Goal: Register for event/course

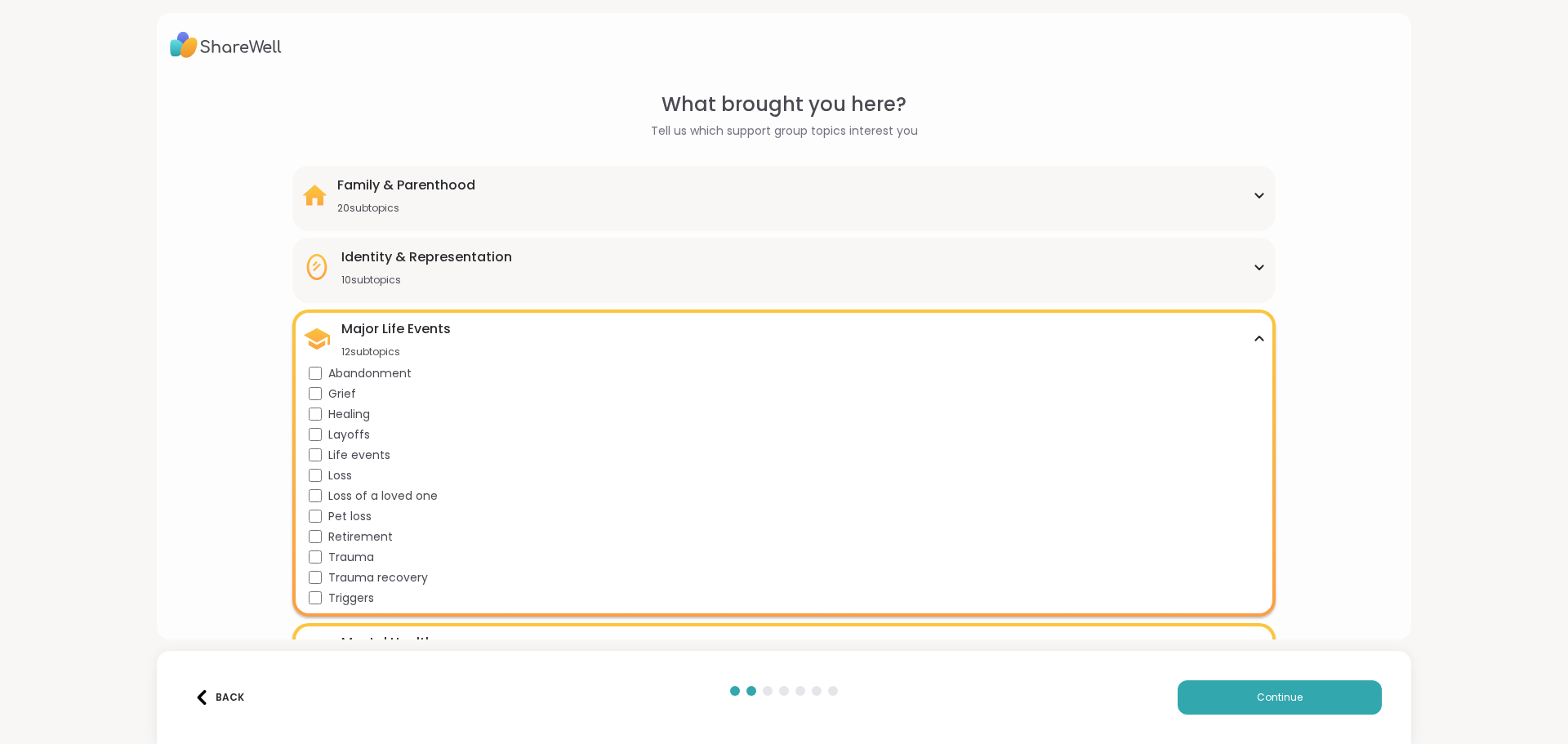
click at [1244, 199] on div "Family & Parenthood 20 subtopics" at bounding box center [784, 194] width 963 height 39
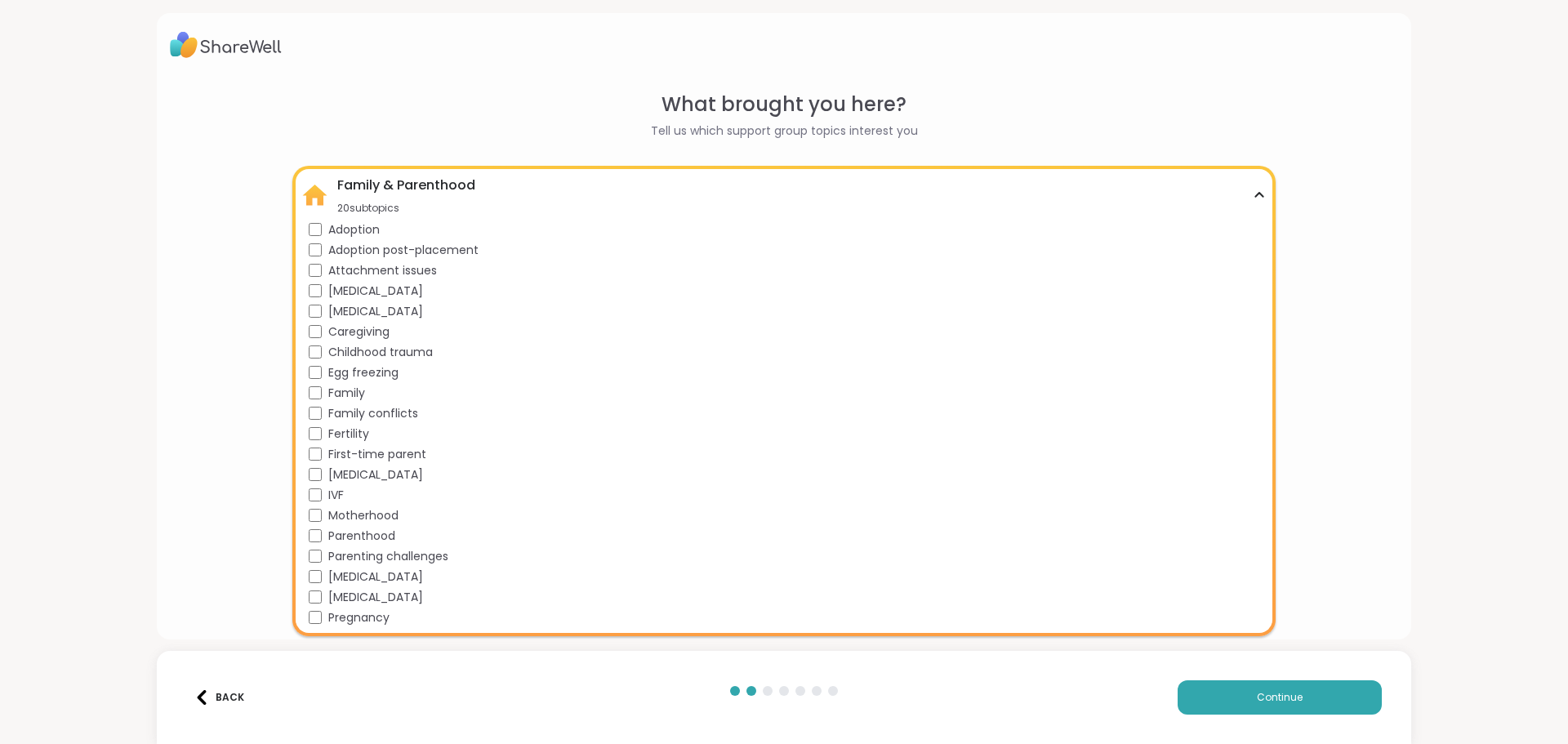
scroll to position [82, 0]
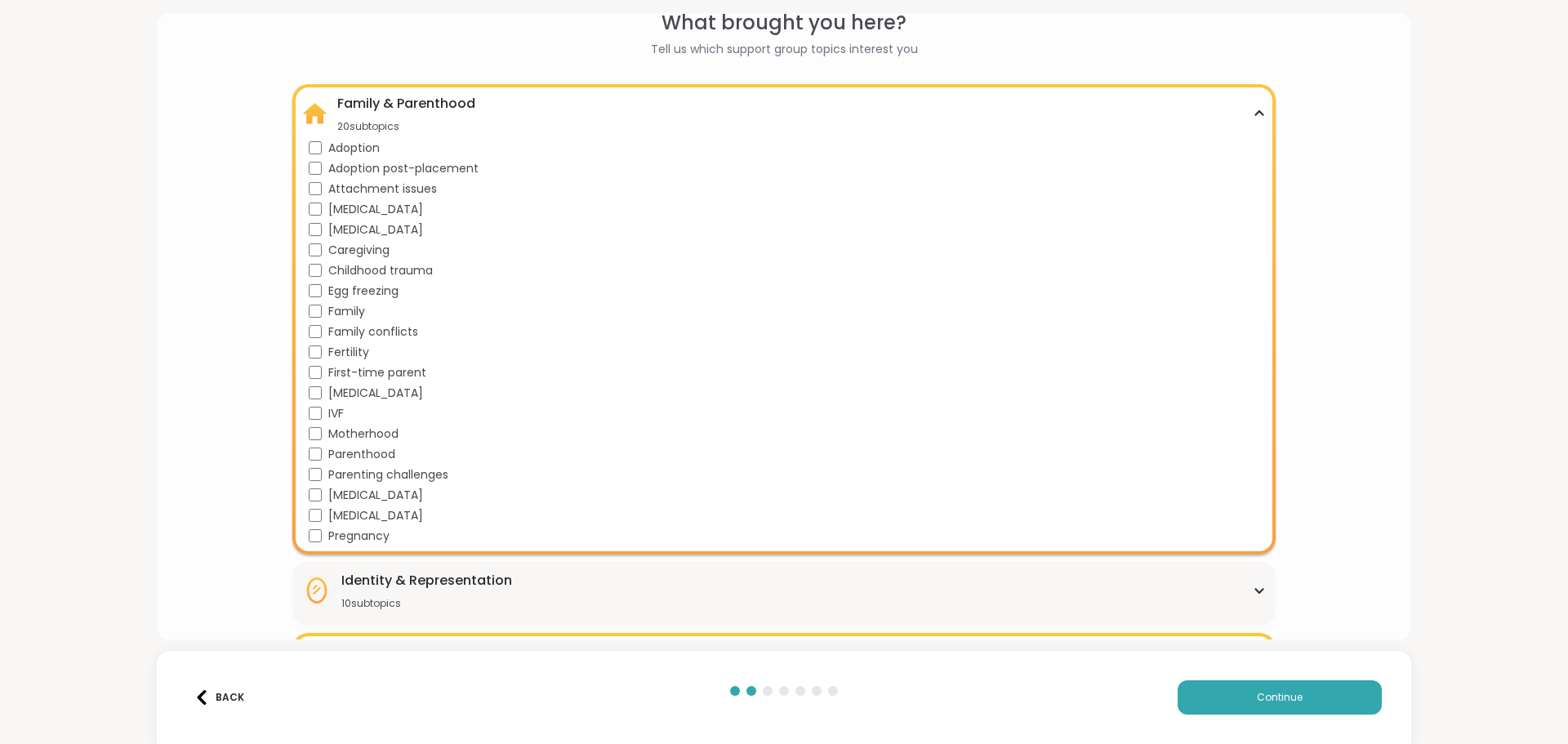
click at [1253, 113] on icon at bounding box center [1260, 113] width 13 height 8
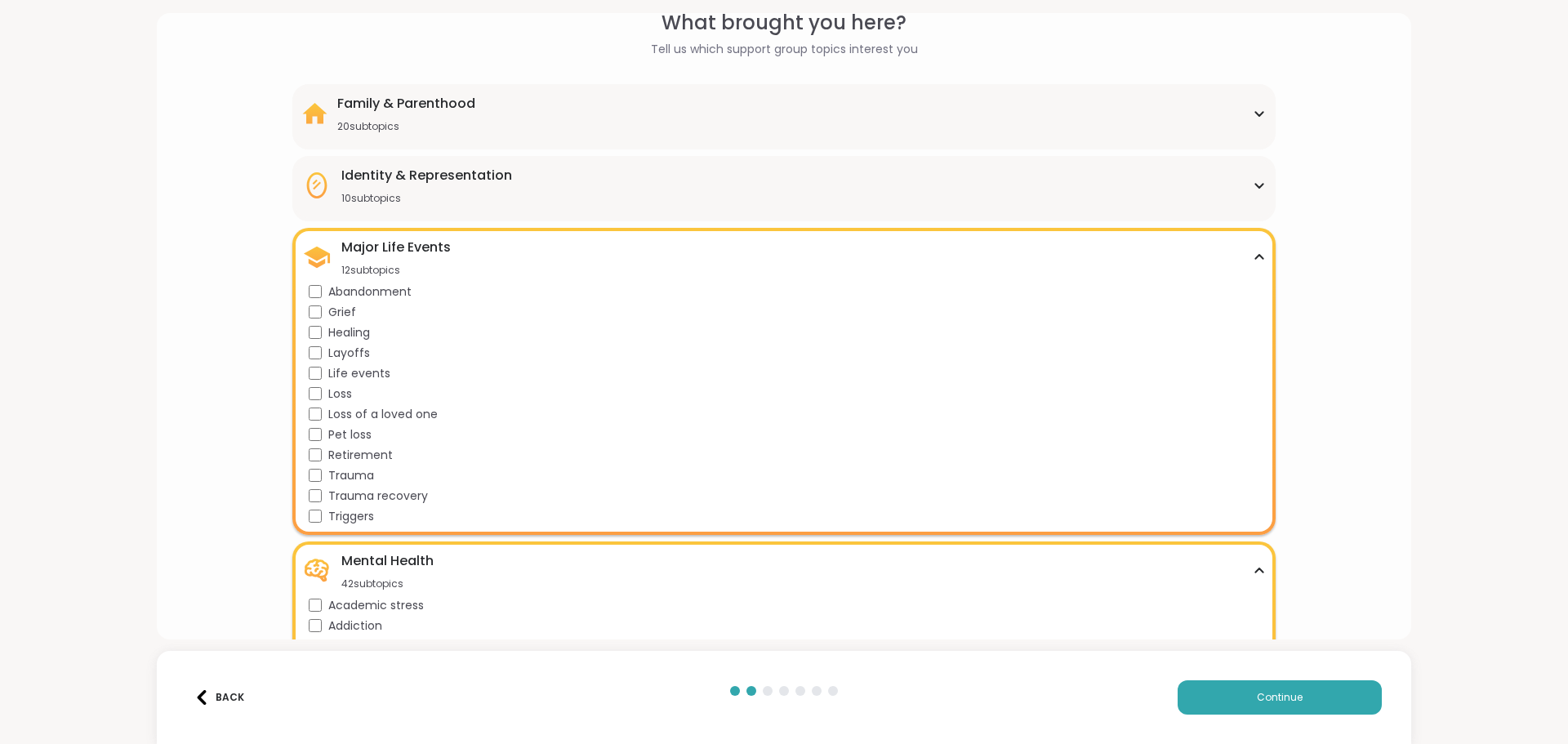
scroll to position [164, 0]
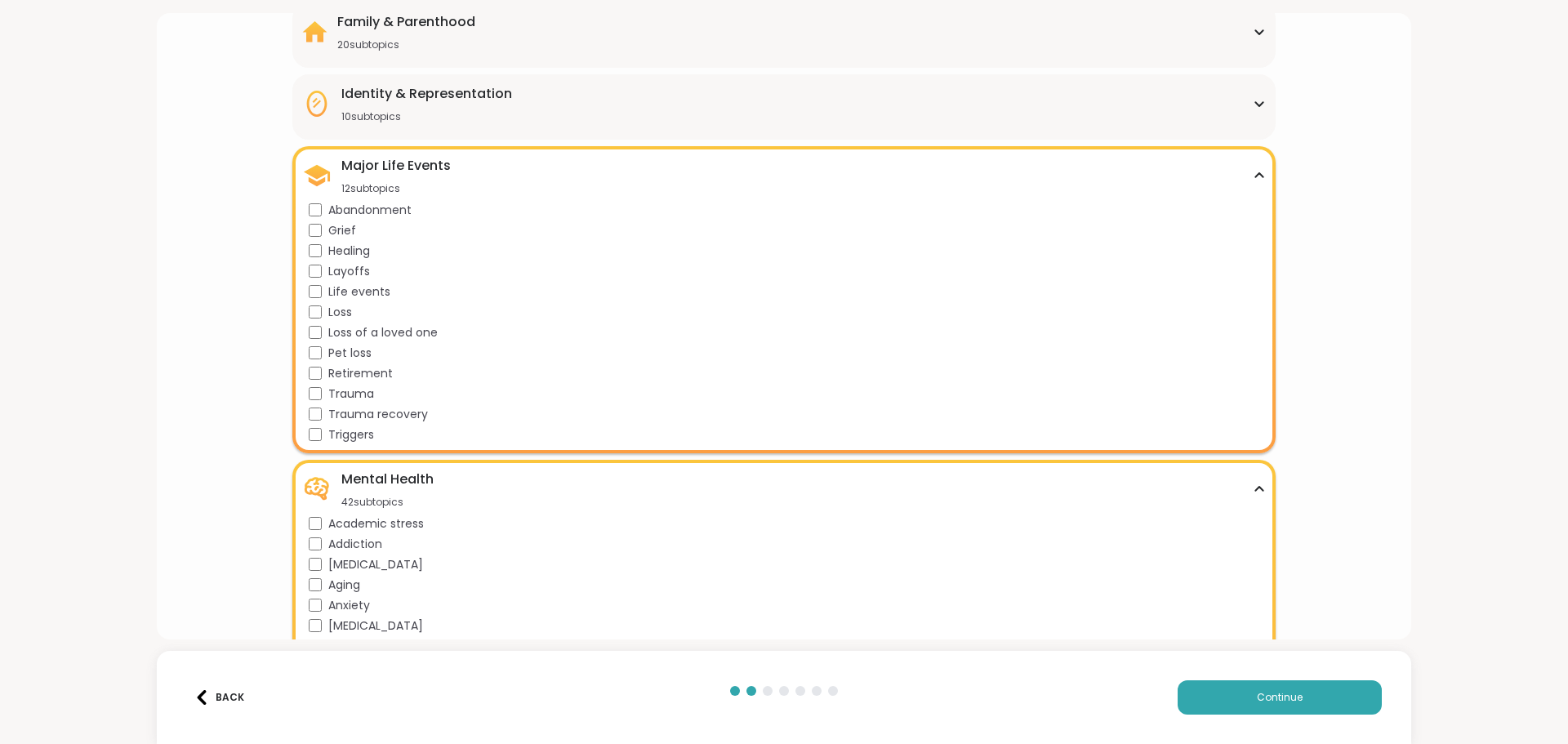
click at [1255, 108] on div "Identity & Representation 10 subtopics" at bounding box center [784, 103] width 963 height 39
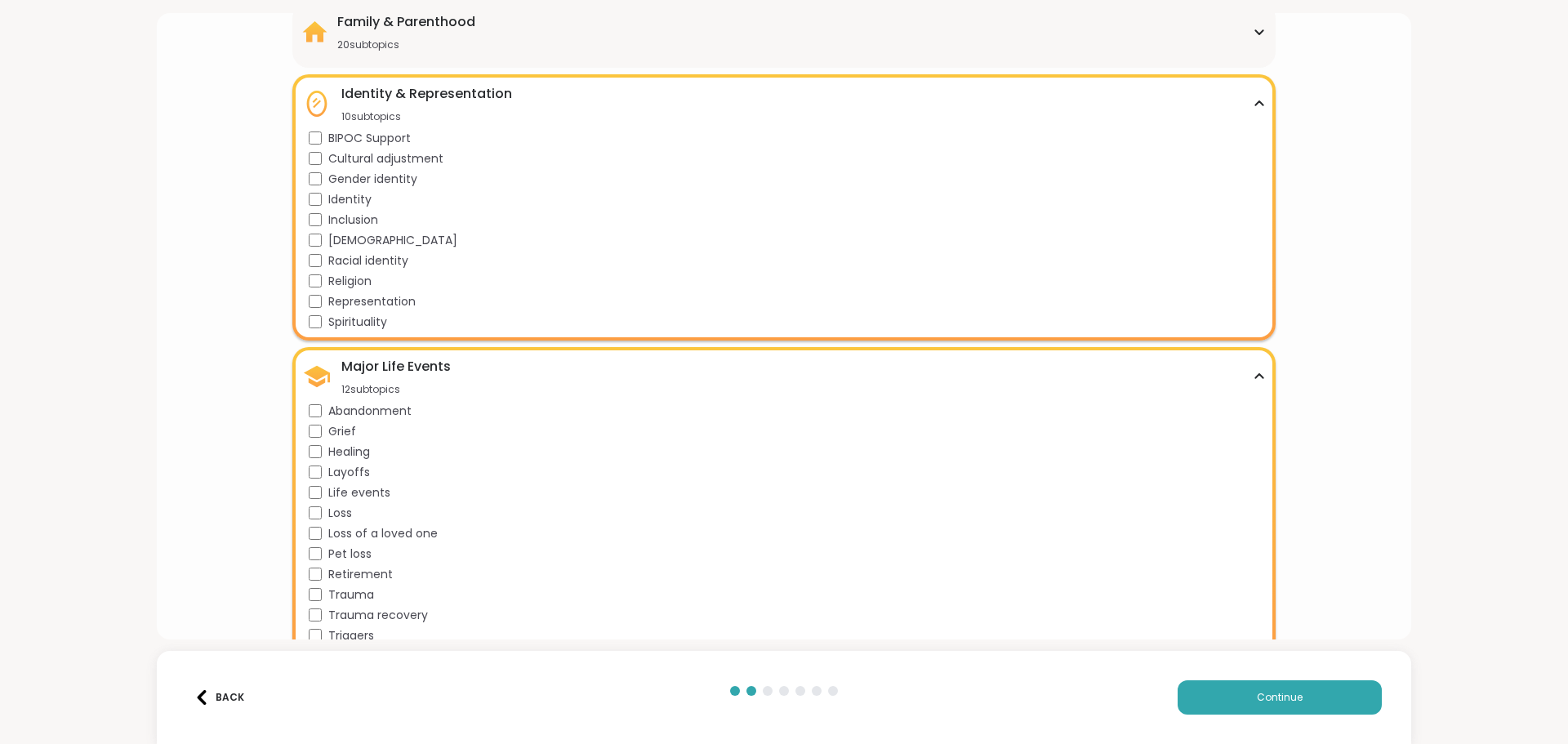
click at [1255, 108] on div "Identity & Representation 10 subtopics" at bounding box center [784, 103] width 963 height 39
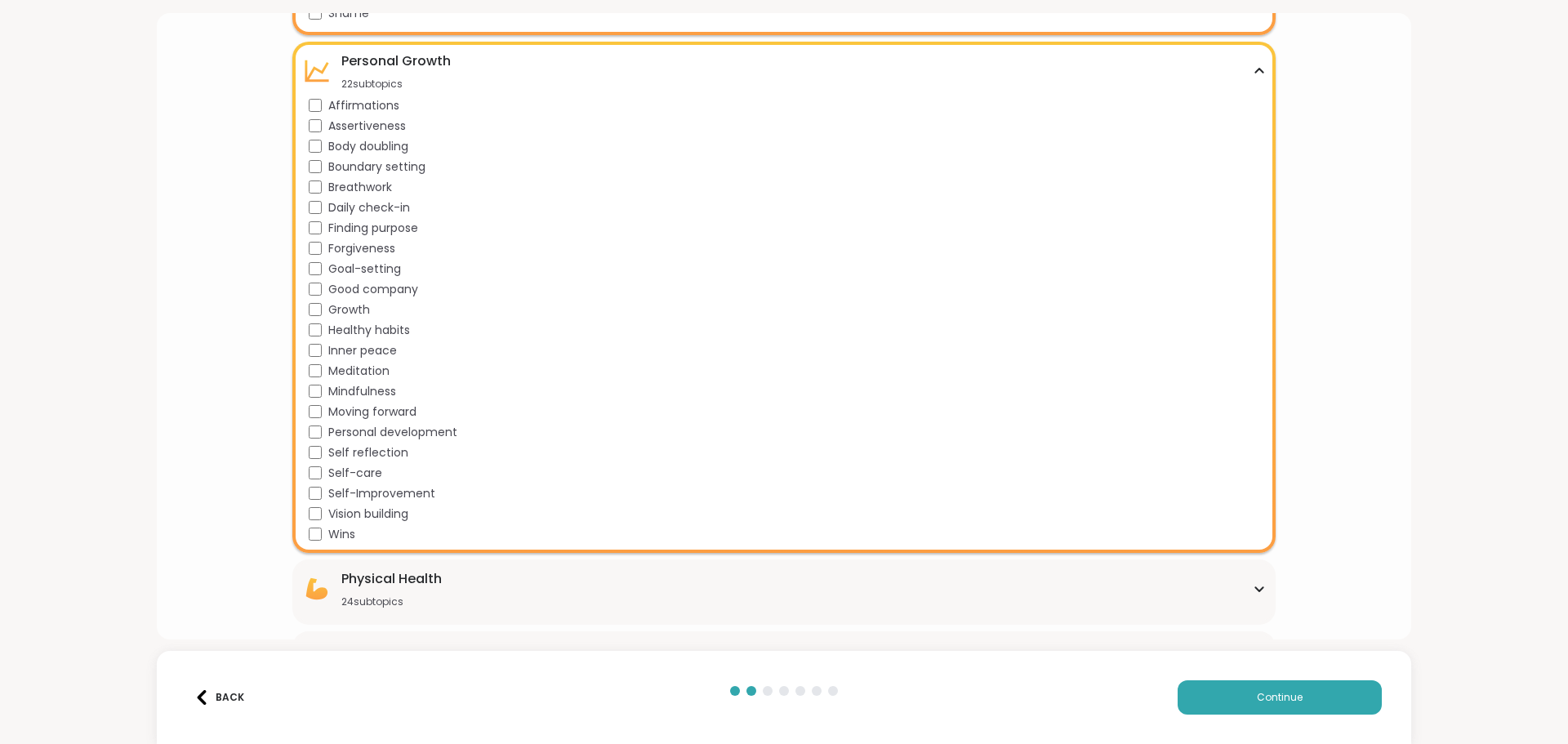
scroll to position [1528, 0]
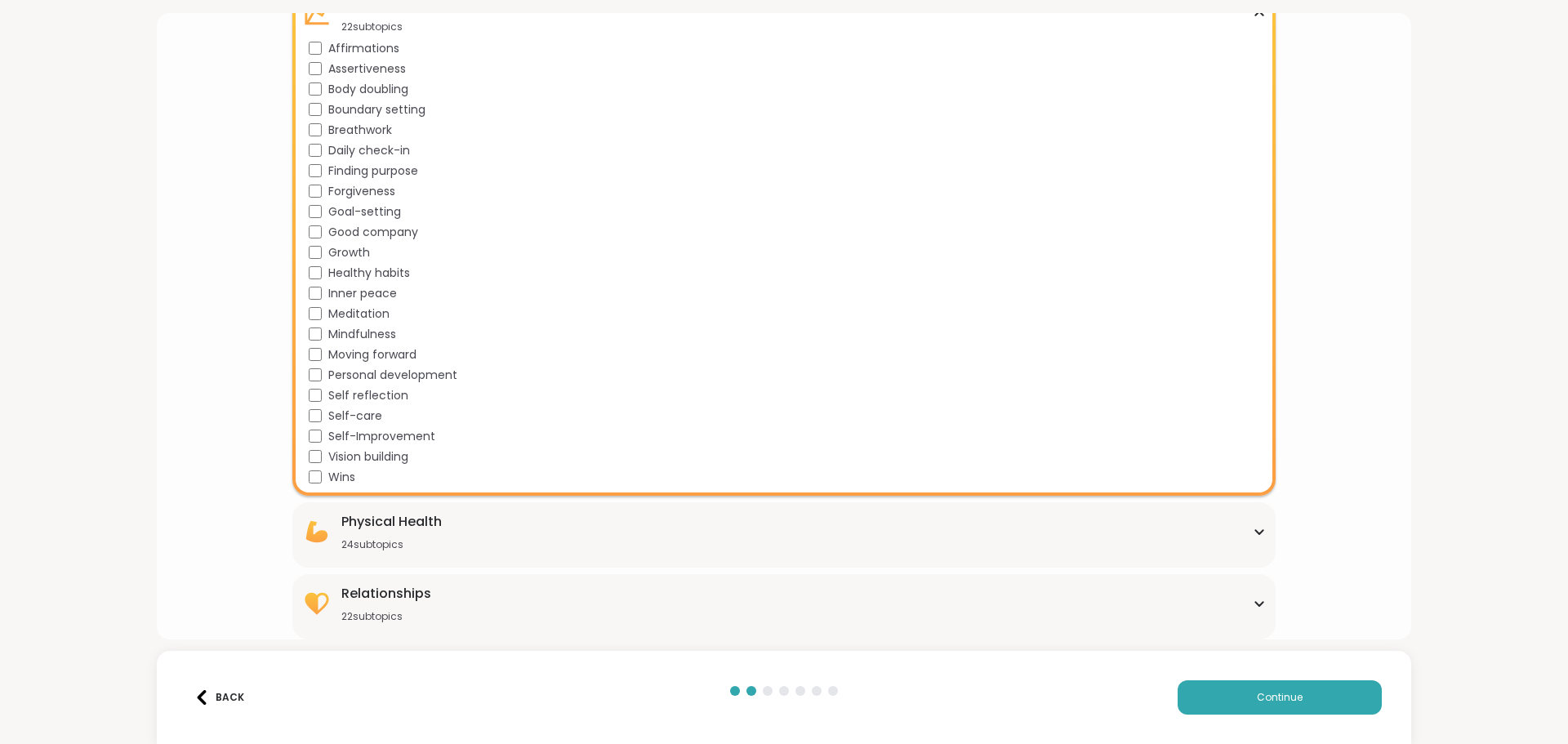
click at [374, 522] on div "Physical Health" at bounding box center [392, 522] width 101 height 20
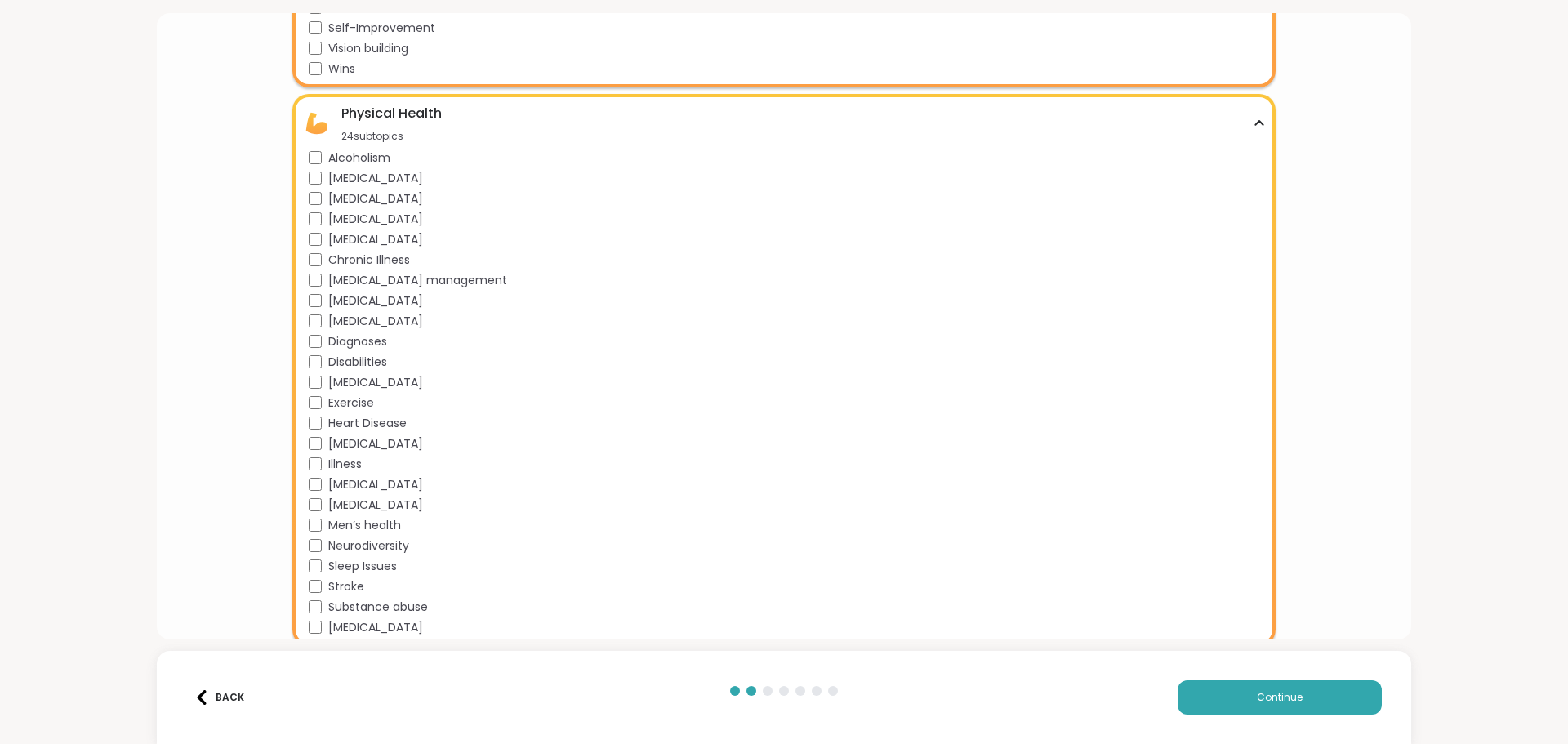
scroll to position [2015, 0]
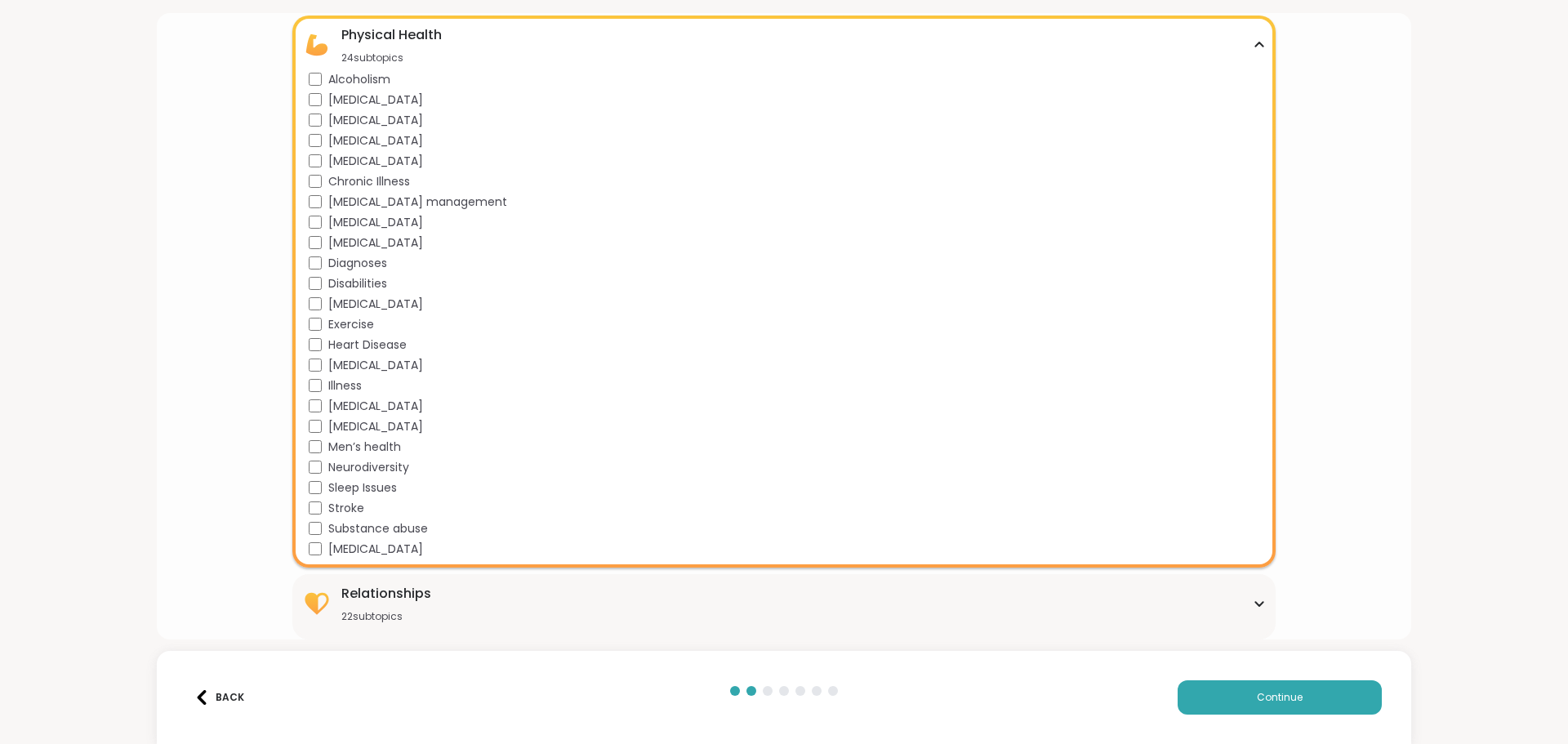
click at [1249, 608] on div "Relationships 22 subtopics" at bounding box center [784, 603] width 963 height 39
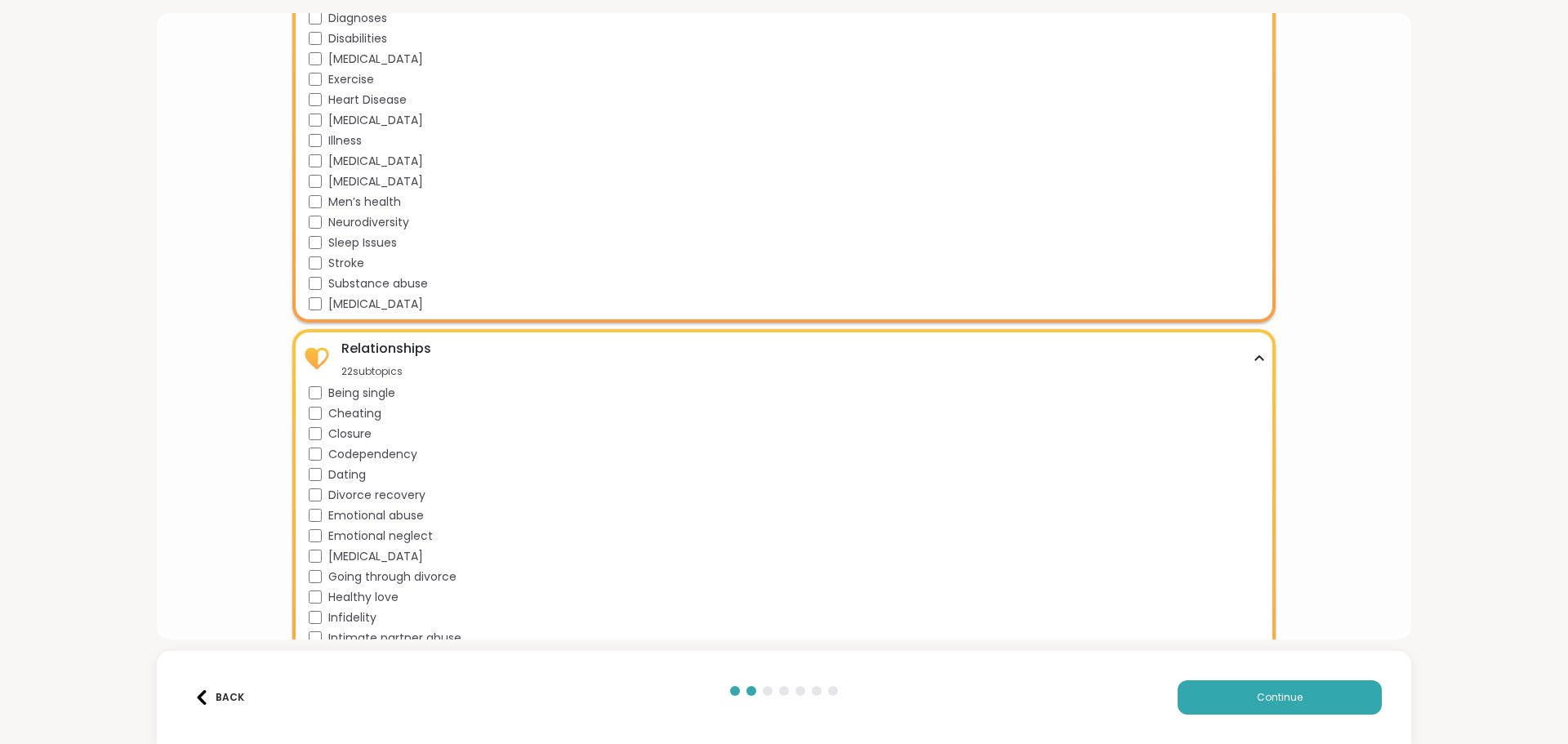
scroll to position [2461, 0]
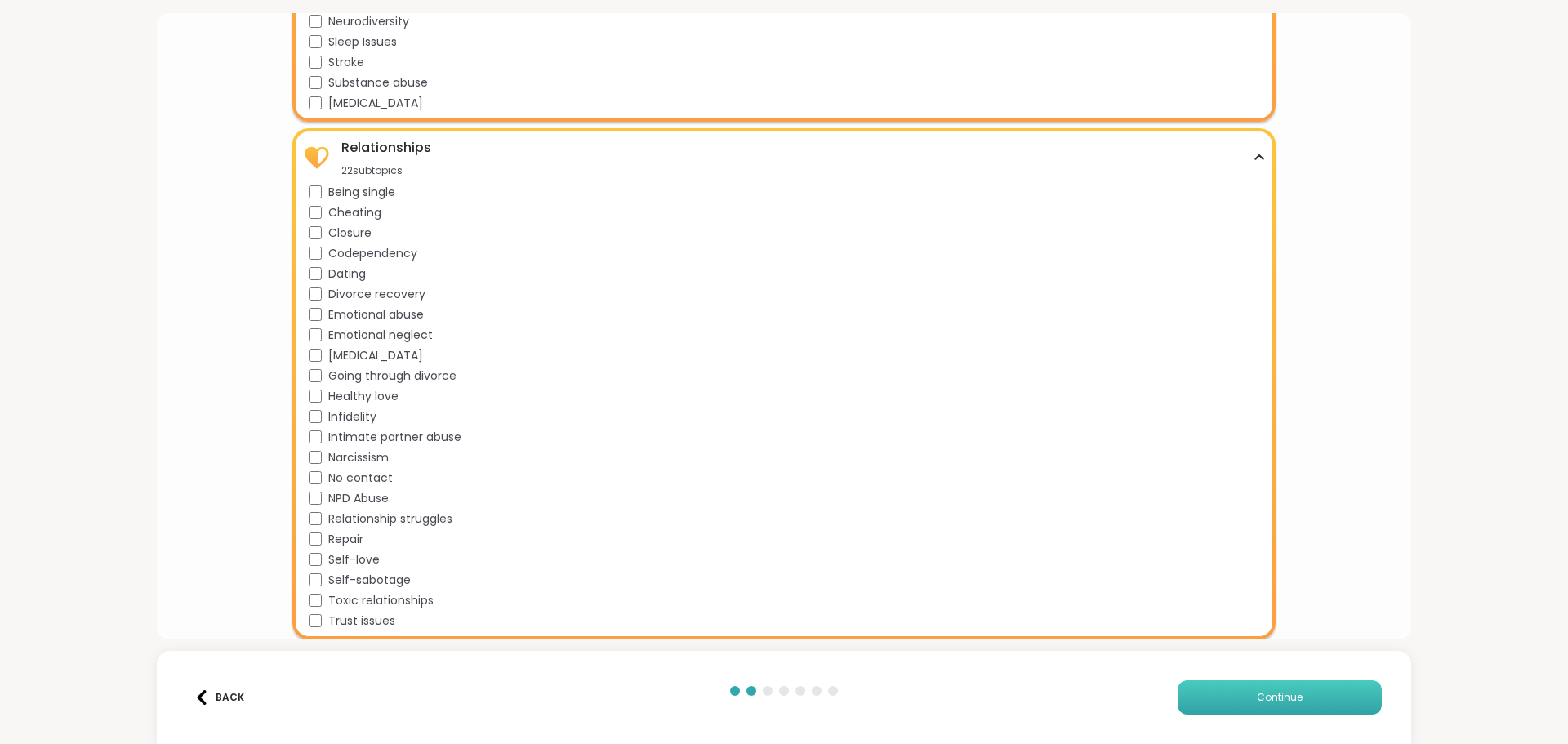
click at [1257, 699] on span "Continue" at bounding box center [1280, 698] width 45 height 15
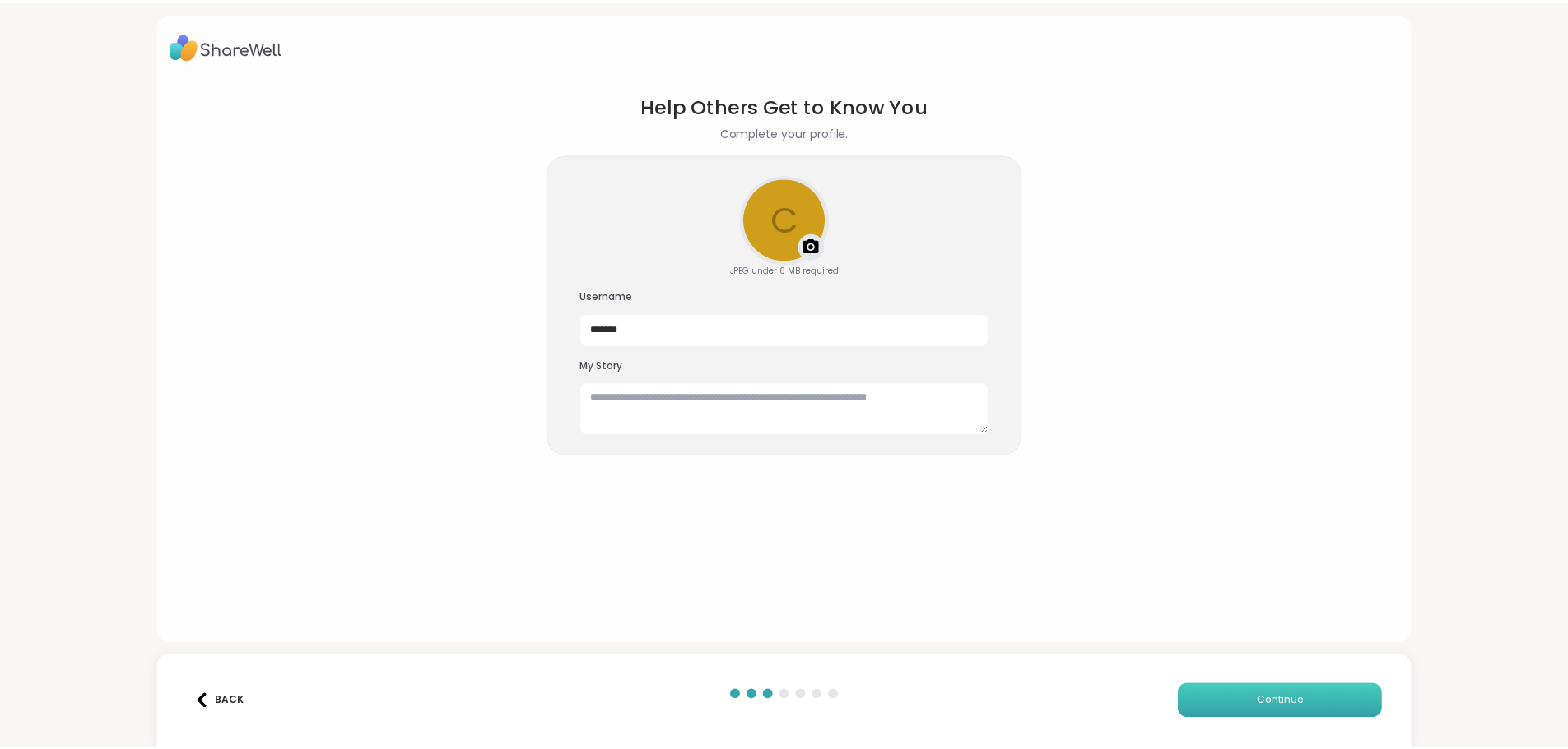
scroll to position [0, 0]
click at [1255, 718] on button "Continue" at bounding box center [1289, 702] width 206 height 35
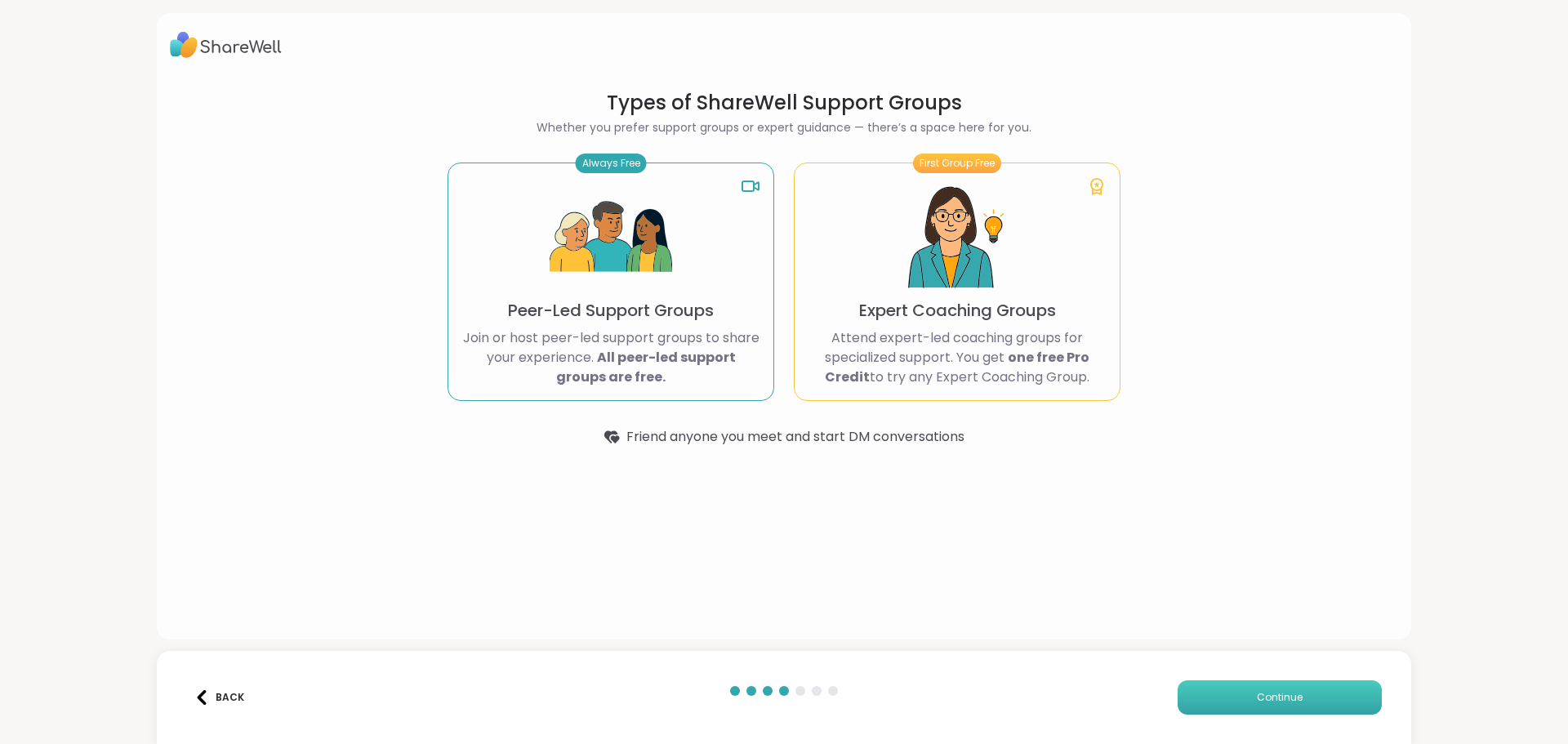
click at [1242, 703] on button "Continue" at bounding box center [1280, 698] width 204 height 35
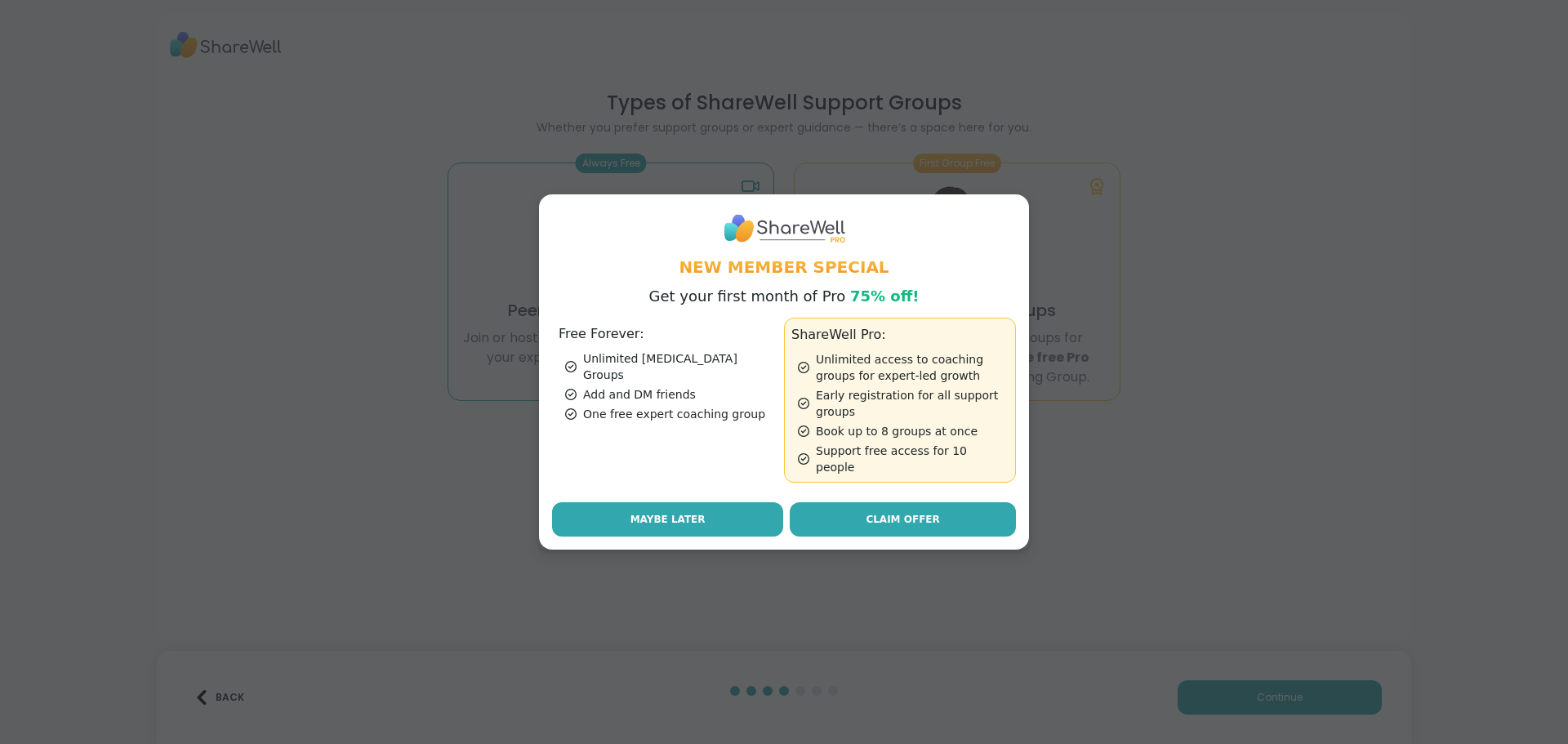
click at [657, 513] on span "Maybe Later" at bounding box center [668, 520] width 75 height 15
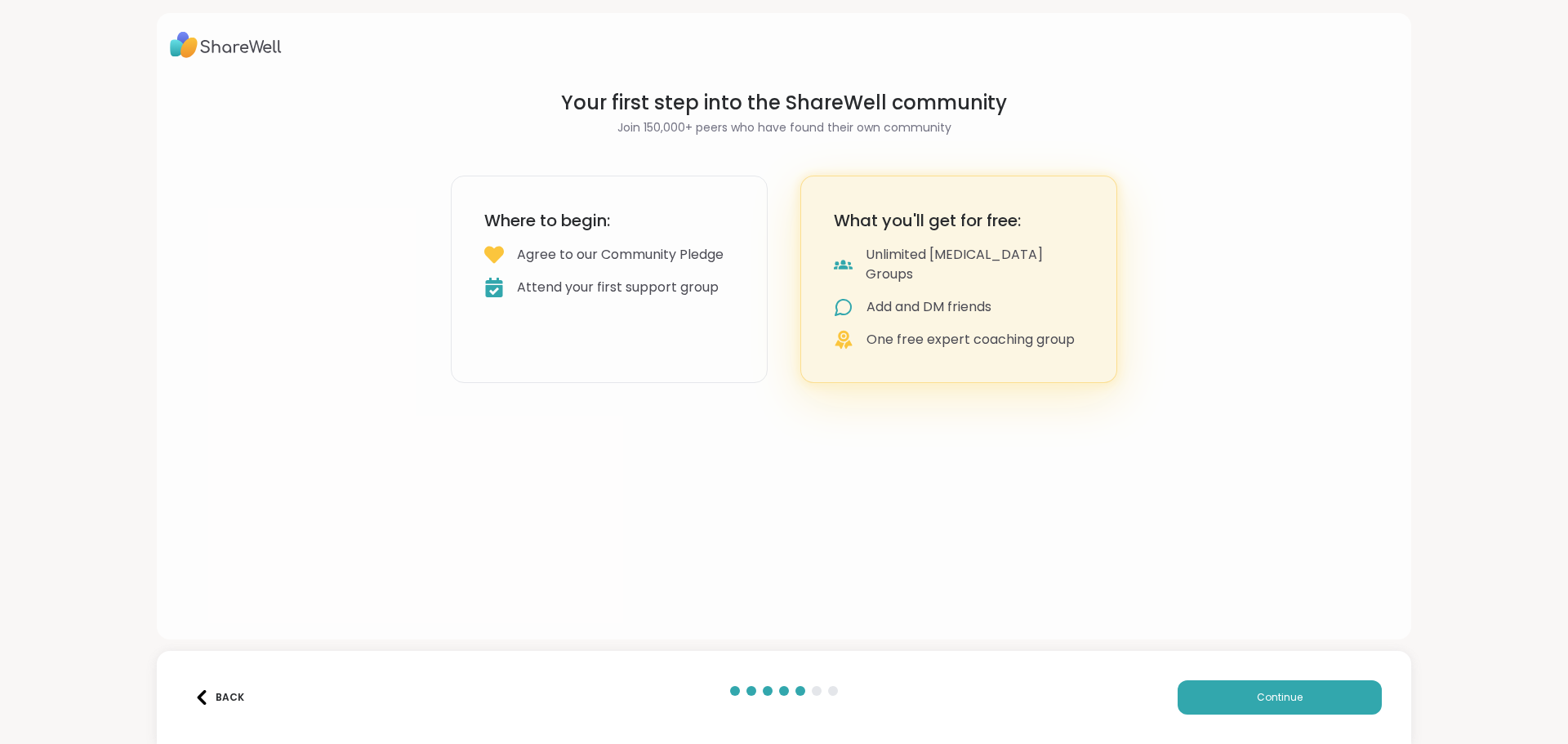
click at [540, 322] on div "Where to begin: Agree to our Community Pledge Attend your first support group" at bounding box center [609, 279] width 317 height 207
click at [951, 330] on div "One free expert coaching group" at bounding box center [971, 340] width 208 height 20
click at [1218, 708] on button "Continue" at bounding box center [1280, 698] width 204 height 35
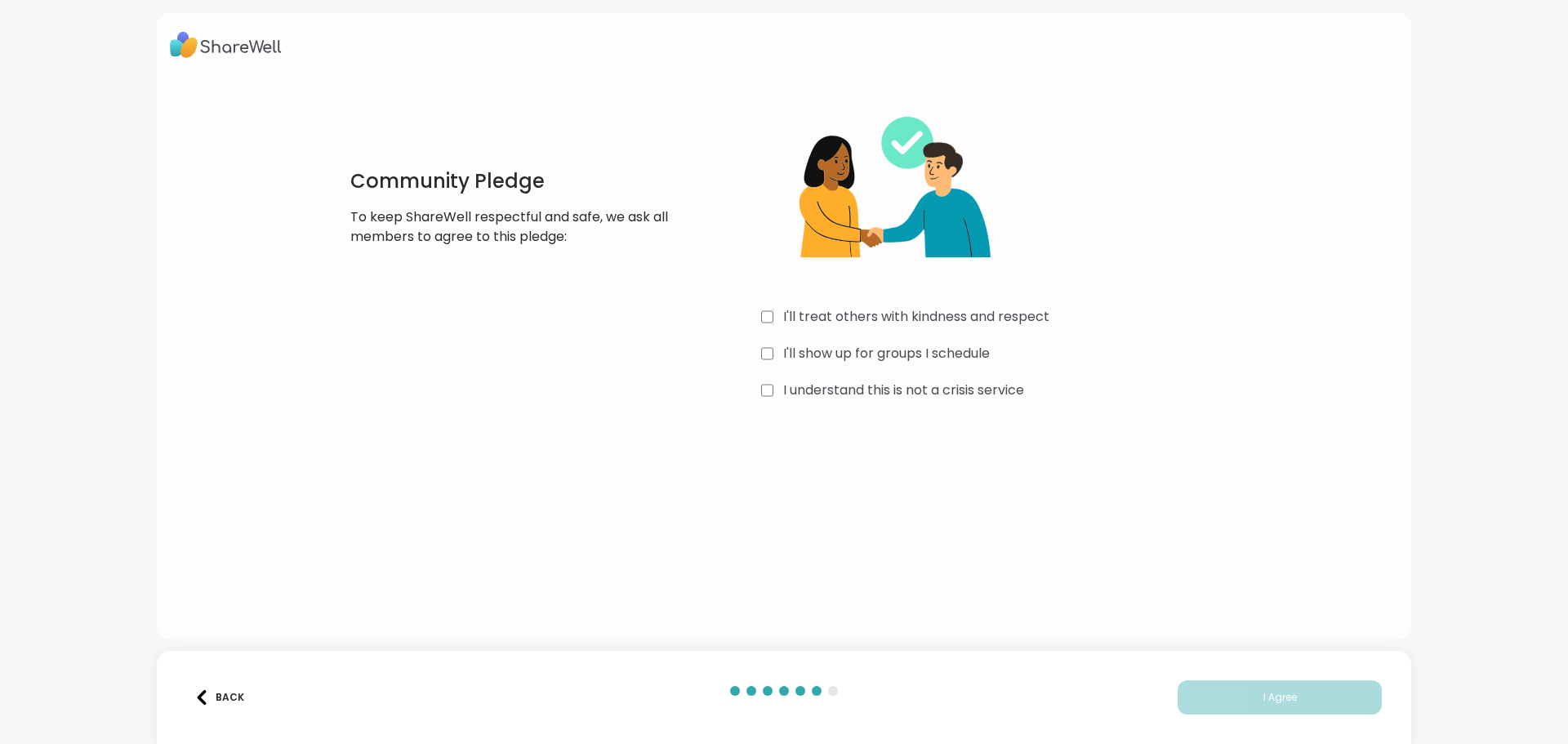
click at [1223, 715] on div "Back I Agree" at bounding box center [784, 698] width 1255 height 93
click at [1242, 701] on button "I Agree" at bounding box center [1280, 698] width 204 height 35
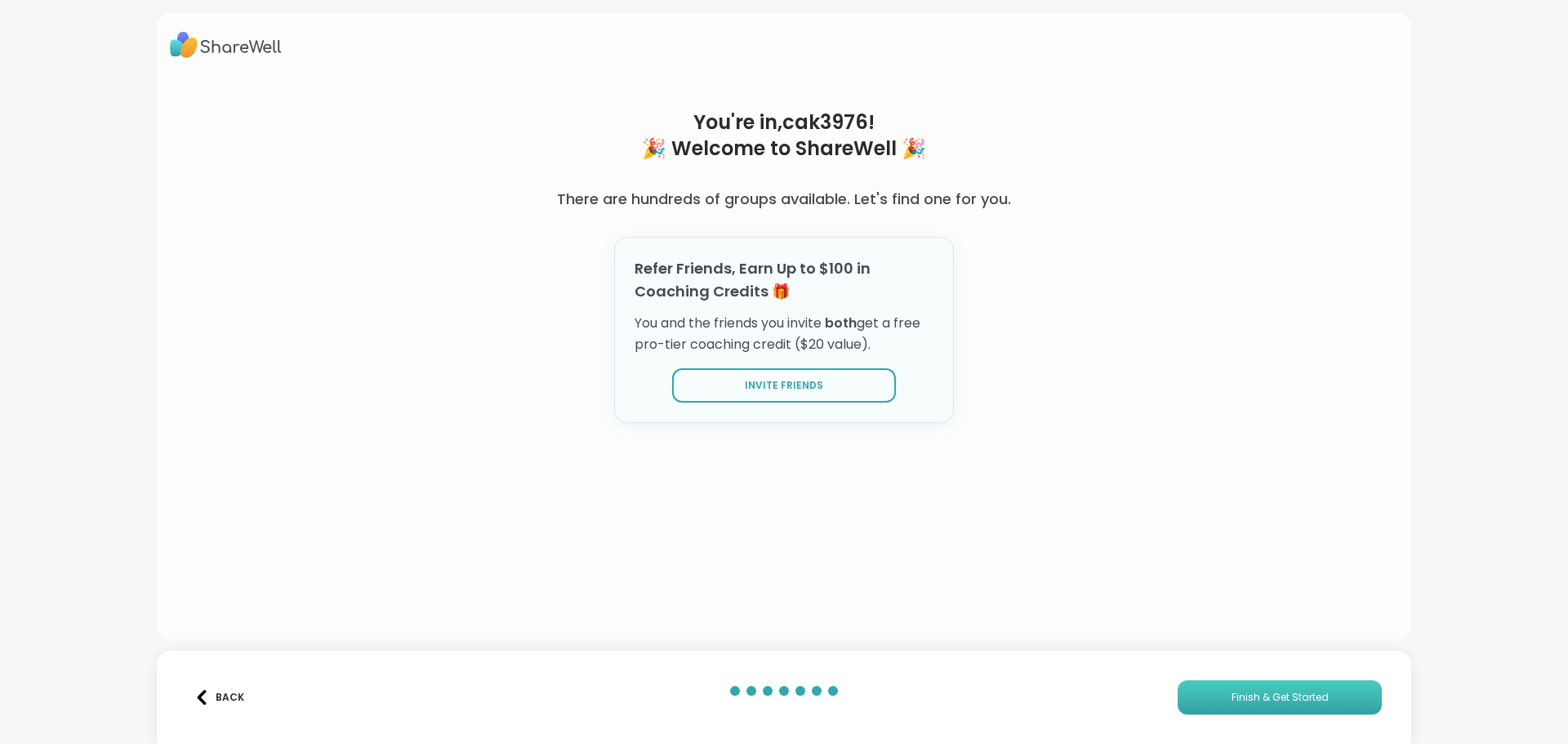
click at [1242, 701] on span "Finish & Get Started" at bounding box center [1280, 698] width 98 height 15
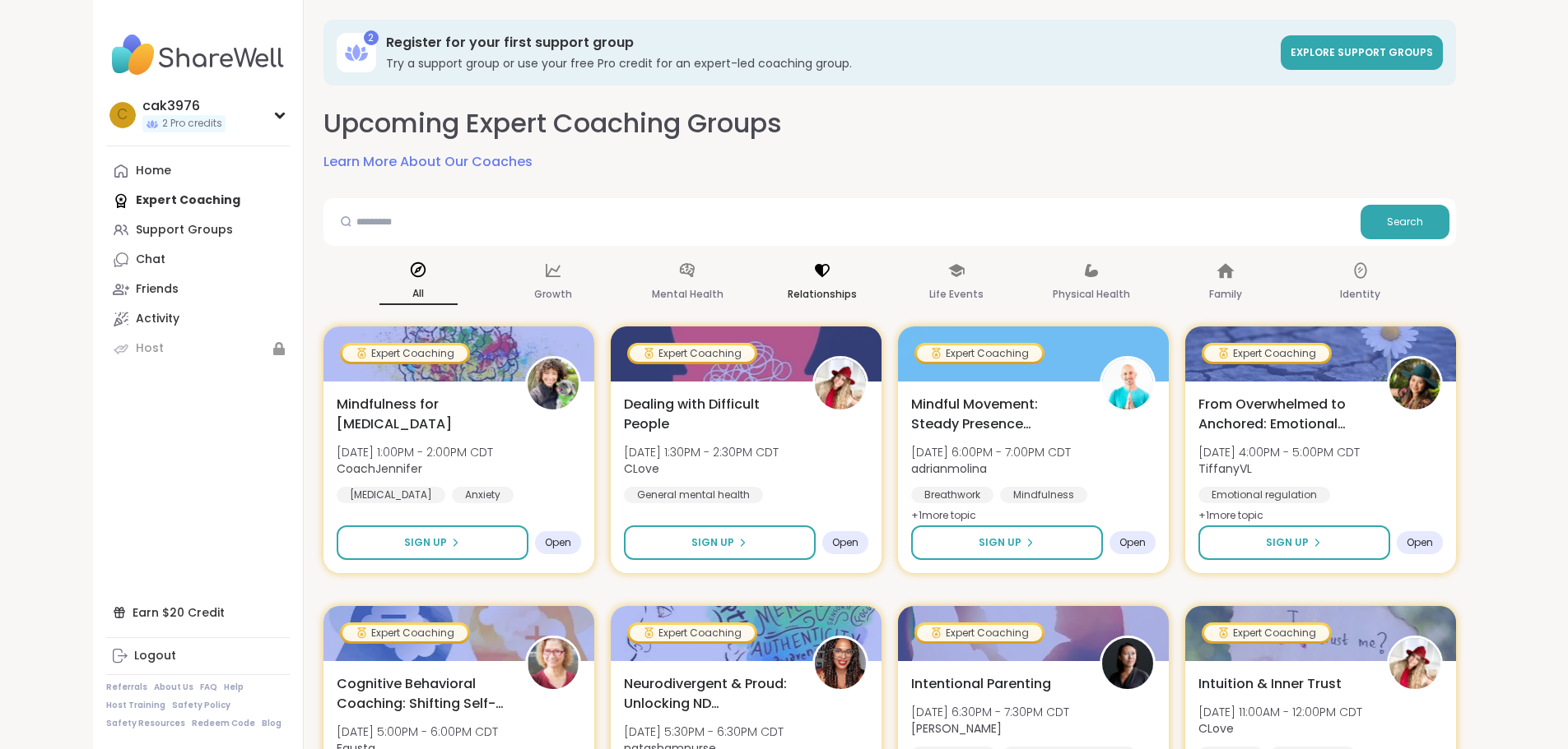
click at [810, 285] on p "Relationships" at bounding box center [822, 295] width 69 height 20
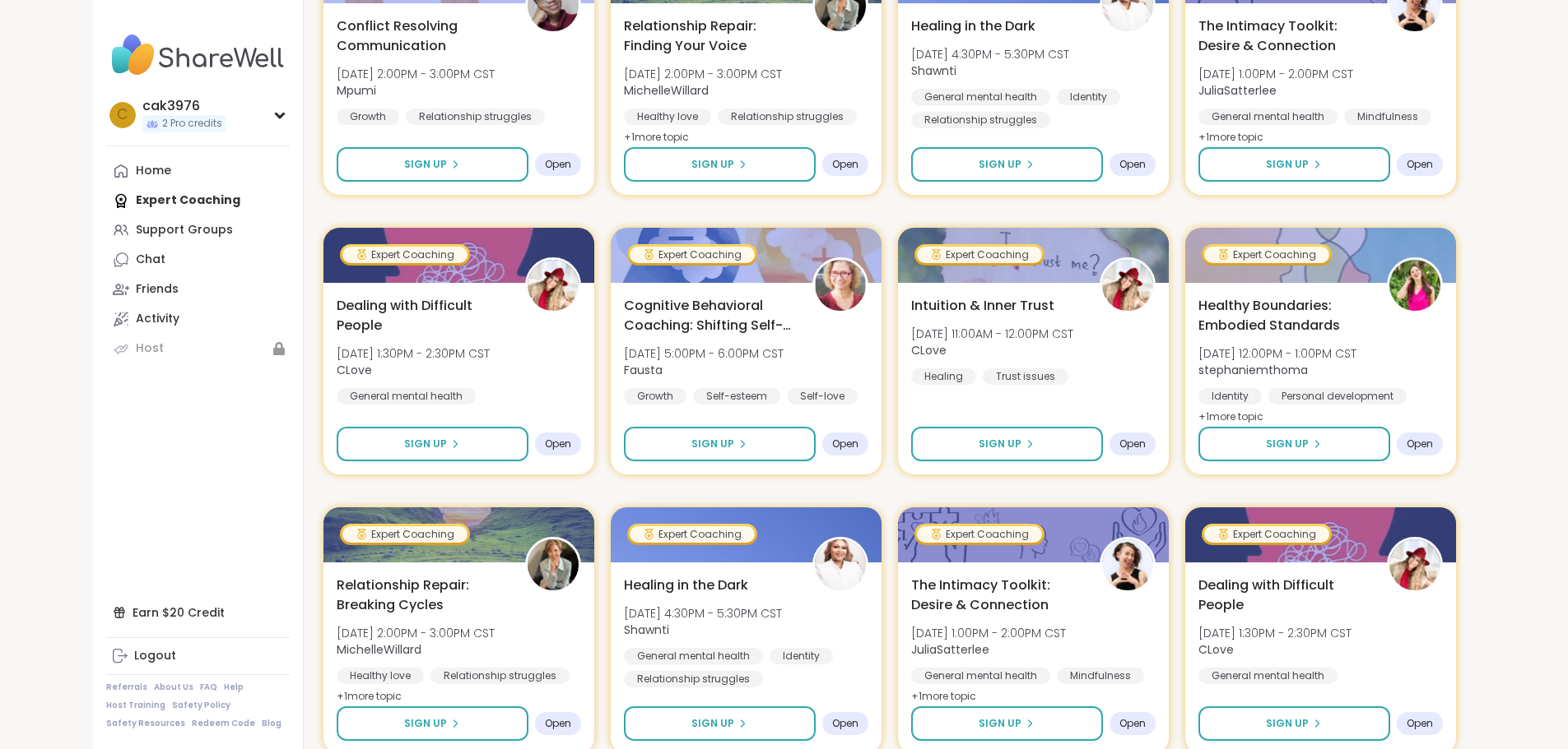
scroll to position [2129, 0]
